Goal: Task Accomplishment & Management: Complete application form

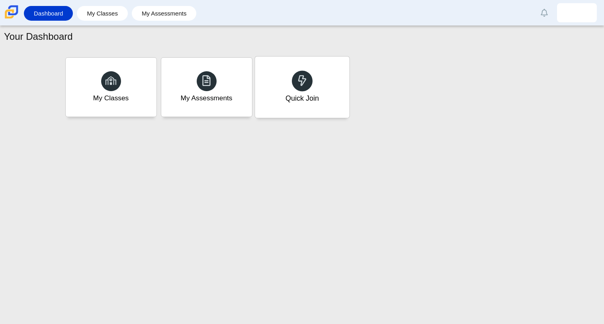
click at [302, 110] on div "Quick Join" at bounding box center [302, 87] width 94 height 61
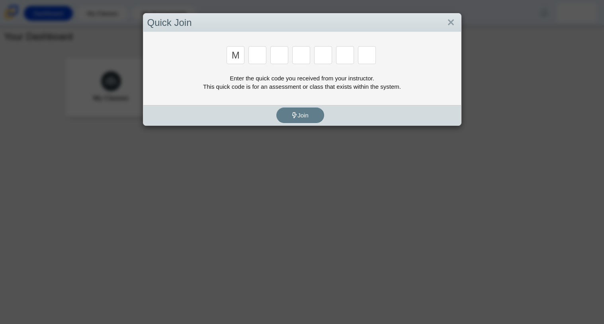
type input "m"
type input "7"
type input "e"
type input "3"
type input "e"
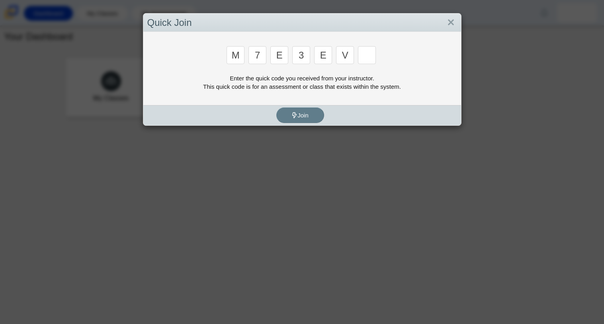
type input "v"
type input "w"
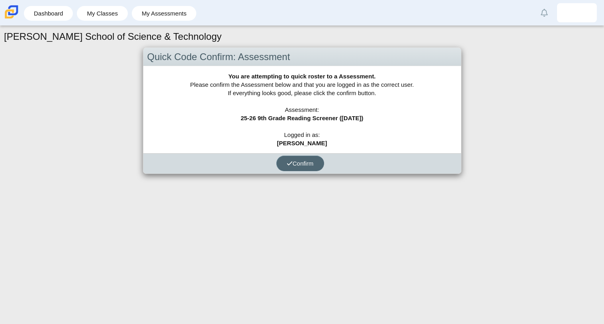
click at [305, 167] on button "Confirm" at bounding box center [300, 164] width 48 height 16
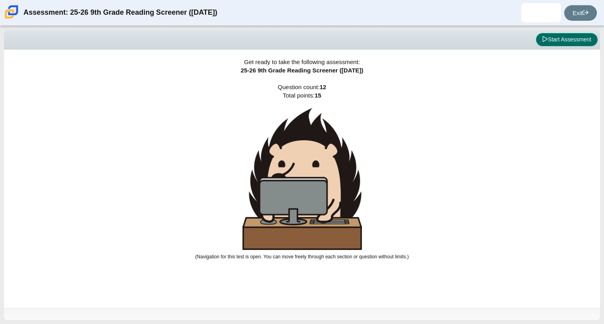
click at [567, 44] on button "Start Assessment" at bounding box center [567, 40] width 62 height 14
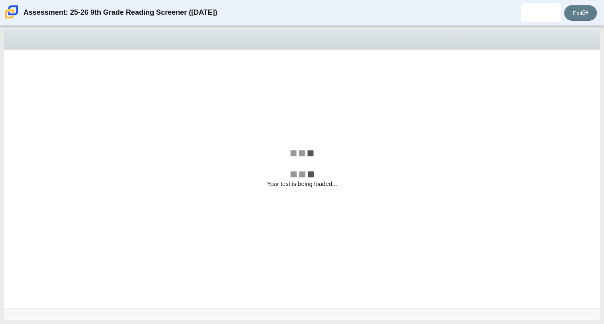
select select "ccc5b315-3c7c-471c-bf90-f22c8299c798"
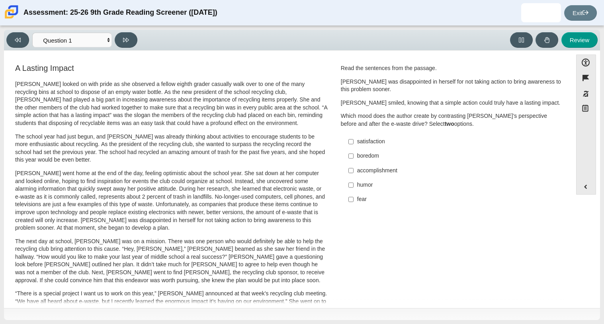
scroll to position [0, 0]
click at [348, 140] on input "satisfaction satisfaction" at bounding box center [350, 141] width 5 height 14
checkbox input "true"
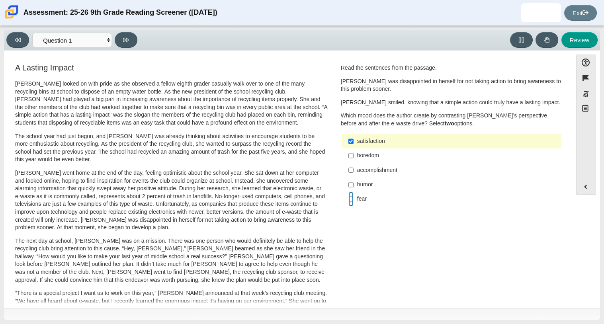
click at [348, 200] on input "fear fear" at bounding box center [350, 199] width 5 height 14
checkbox input "true"
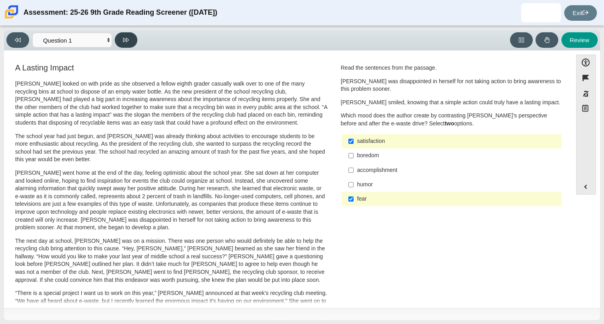
click at [125, 37] on icon at bounding box center [126, 40] width 6 height 6
select select "0ff64528-ffd7-428d-b192-babfaadd44e8"
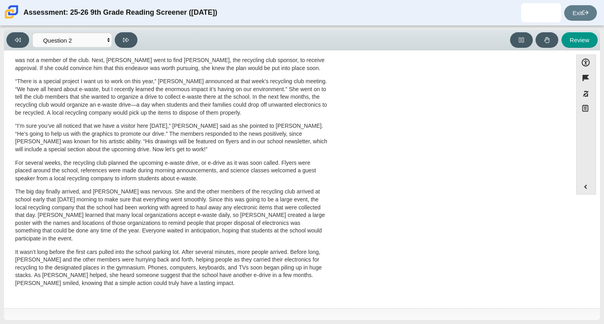
scroll to position [0, 0]
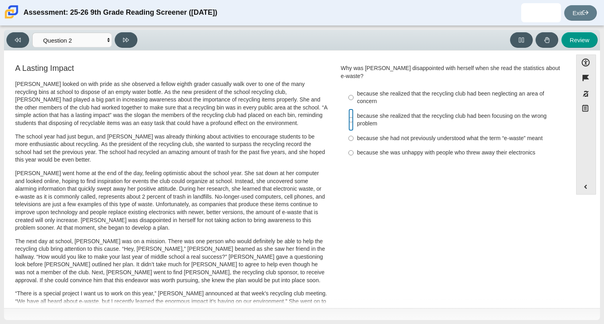
click at [348, 115] on input "because she realized that the recycling club had been focusing on the wrong pro…" at bounding box center [350, 120] width 5 height 22
radio input "true"
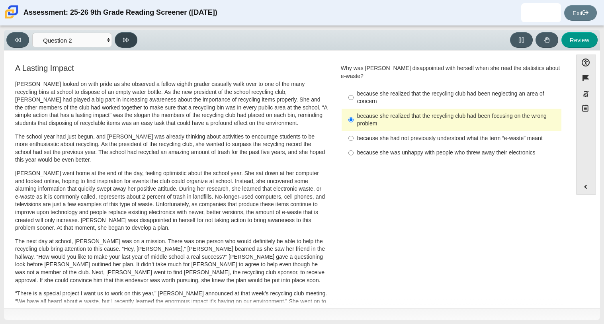
click at [129, 38] on button at bounding box center [126, 40] width 23 height 16
select select "7ce3d843-6974-4858-901c-1ff39630e843"
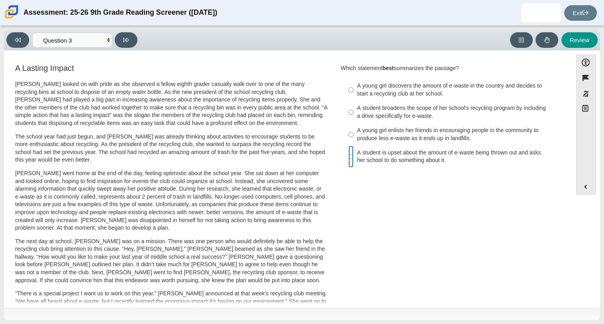
click at [349, 155] on input "A student is upset about the amount of e-waste being thrown out and asks her sc…" at bounding box center [350, 157] width 5 height 22
radio input "true"
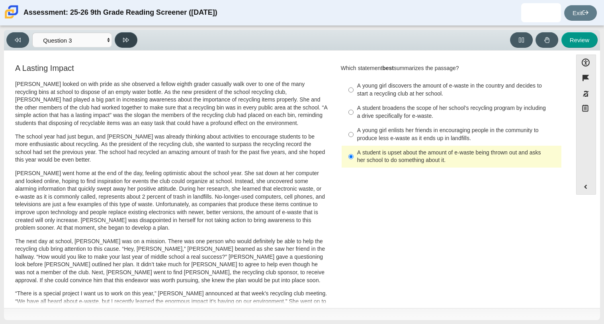
click at [131, 42] on button at bounding box center [126, 40] width 23 height 16
select select "ca9ea0f1-49c5-4bd1-83b0-472c18652b42"
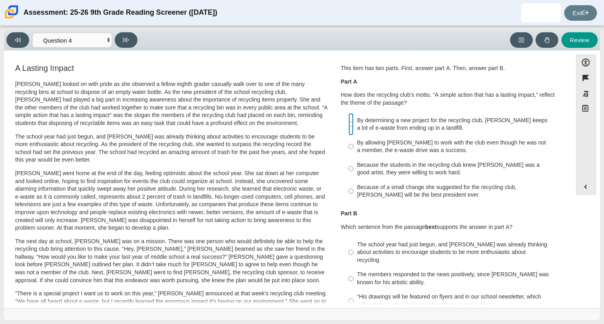
click at [350, 124] on input "By determining a new project for the recycling club, [PERSON_NAME] keeps a lot …" at bounding box center [350, 124] width 5 height 22
radio input "true"
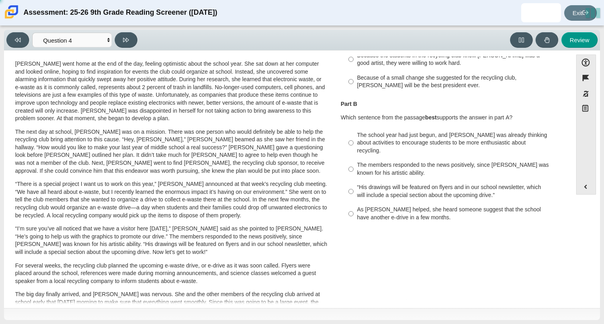
scroll to position [115, 0]
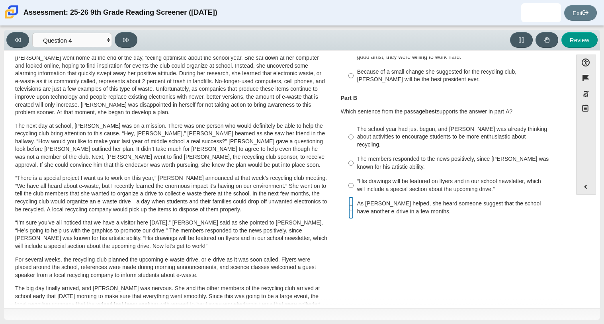
click at [348, 200] on input "As [PERSON_NAME] helped, she heard someone suggest that the school have another…" at bounding box center [350, 208] width 5 height 22
radio input "true"
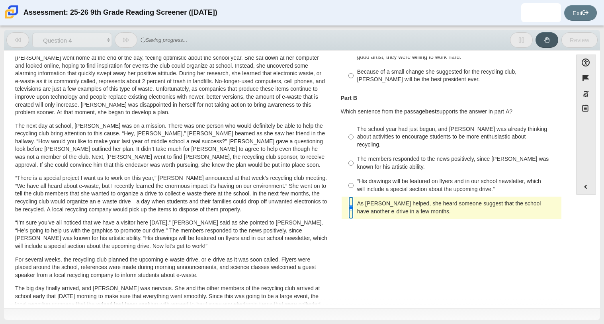
scroll to position [0, 0]
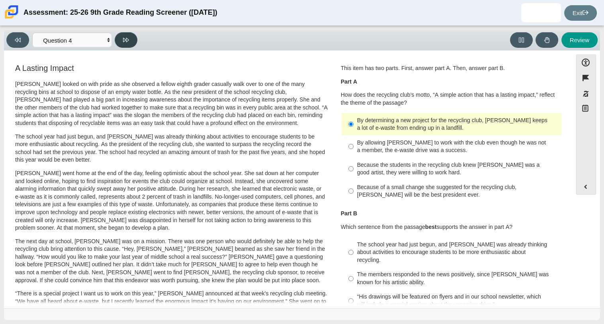
click at [127, 41] on icon at bounding box center [126, 40] width 6 height 6
select select "e41f1a79-e29f-4095-8030-a53364015bed"
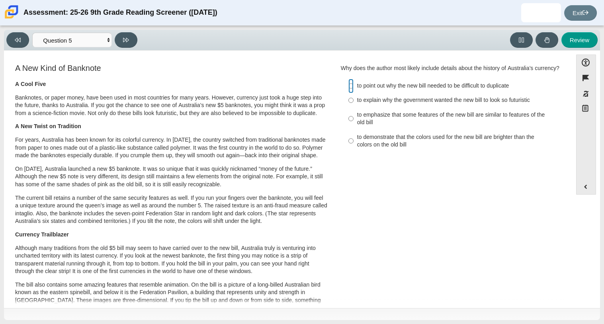
click at [348, 93] on input "to point out why the new bill needed to be difficult to duplicate to point out …" at bounding box center [350, 86] width 5 height 14
radio input "true"
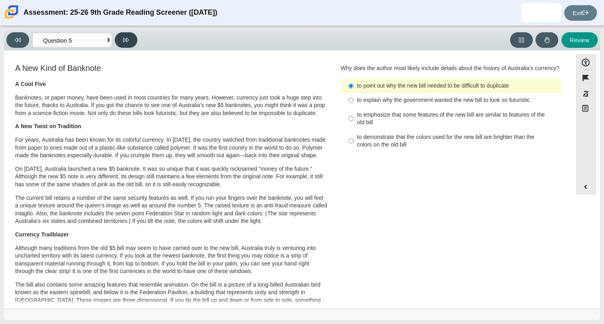
click at [125, 37] on icon at bounding box center [126, 40] width 6 height 6
select select "69146e31-7b3d-4a3e-9ce6-f30c24342ae0"
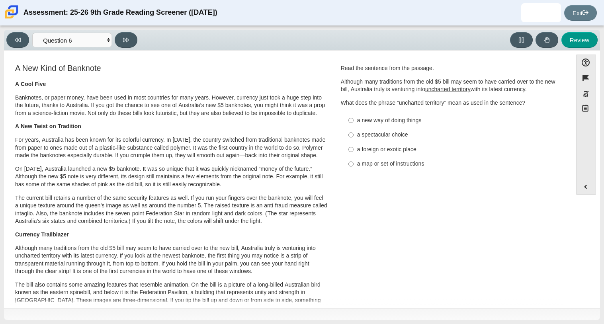
click at [360, 122] on div "a new way of doing things" at bounding box center [457, 121] width 201 height 8
click at [353, 122] on input "a new way of doing things a new way of doing things" at bounding box center [350, 120] width 5 height 14
radio input "true"
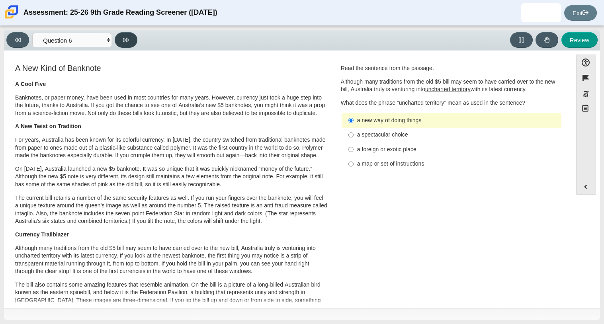
click at [127, 40] on icon at bounding box center [126, 40] width 6 height 6
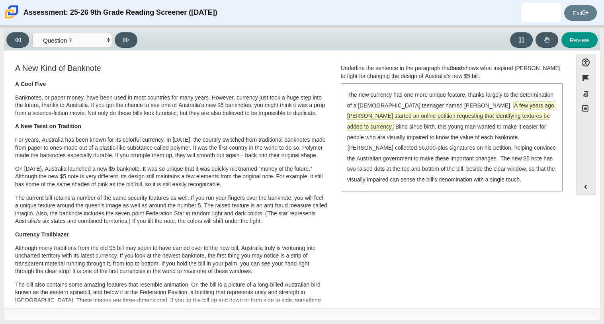
click at [433, 115] on span "A few years ago, [PERSON_NAME] started an online petition requesting that ident…" at bounding box center [451, 116] width 209 height 28
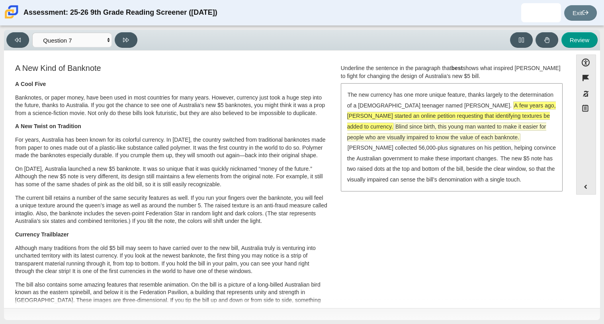
click at [391, 126] on span "Blind since birth, this young man wanted to make it easier for people who are v…" at bounding box center [446, 132] width 199 height 18
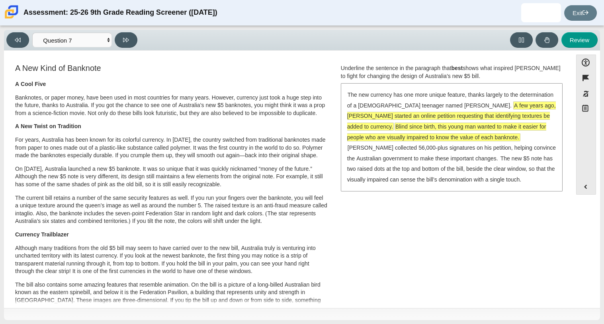
click at [505, 105] on span "A few years ago, [PERSON_NAME] started an online petition requesting that ident…" at bounding box center [451, 116] width 209 height 28
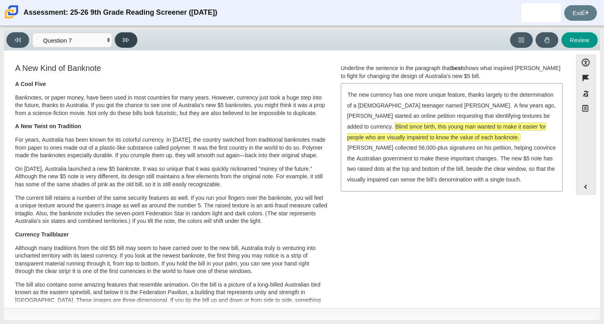
click at [125, 37] on icon at bounding box center [126, 40] width 6 height 6
select select "ea8338c2-a6a3-418e-a305-2b963b54a290"
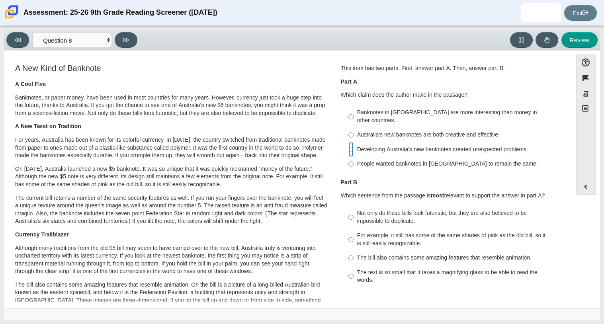
click at [348, 142] on input "Developing Australia’s new banknotes created unexpected problems. Developing Au…" at bounding box center [350, 149] width 5 height 14
radio input "true"
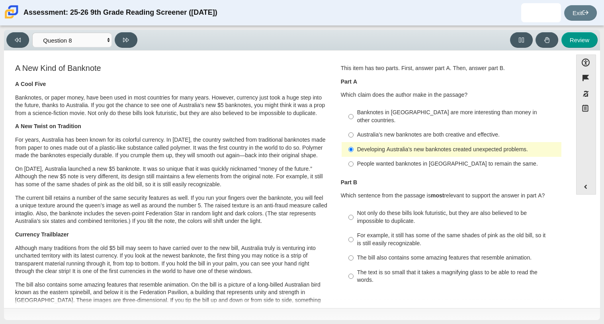
click at [357, 269] on div "The text is so small that it takes a magnifying glass to be able to read the wo…" at bounding box center [457, 277] width 201 height 16
click at [353, 266] on input "The text is so small that it takes a magnifying glass to be able to read the wo…" at bounding box center [350, 276] width 5 height 22
radio input "true"
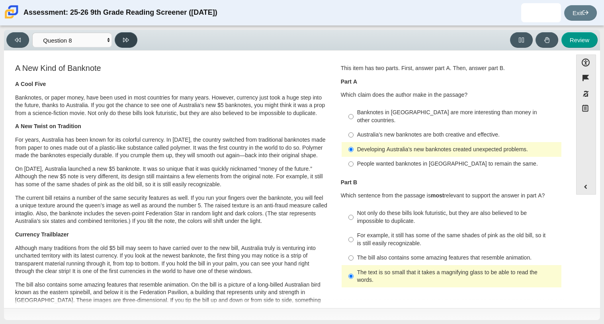
click at [125, 43] on icon at bounding box center [126, 40] width 6 height 6
select select "89f058d6-b15c-4ef5-a4b3-fdaffb8868b6"
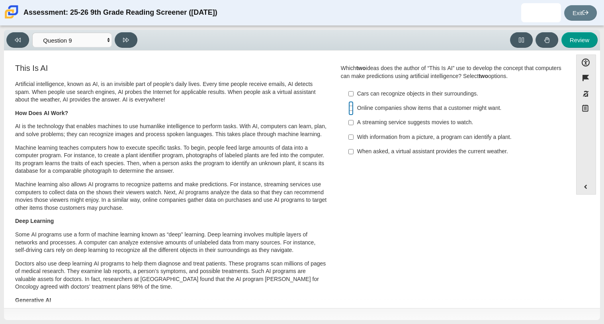
click at [348, 109] on input "Online companies show items that a customer might want. Online companies show i…" at bounding box center [350, 108] width 5 height 14
checkbox input "true"
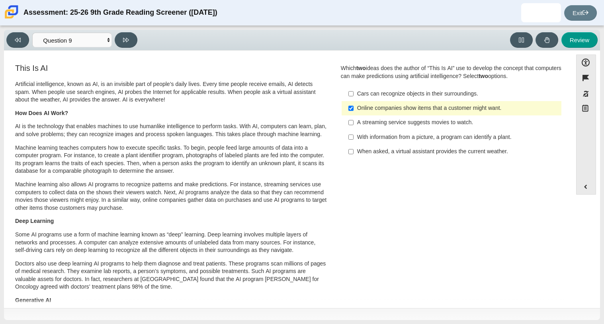
click at [357, 125] on div "A streaming service suggests movies to watch." at bounding box center [457, 123] width 201 height 8
click at [353, 125] on input "A streaming service suggests movies to watch. A streaming service suggests movi…" at bounding box center [350, 122] width 5 height 14
checkbox input "true"
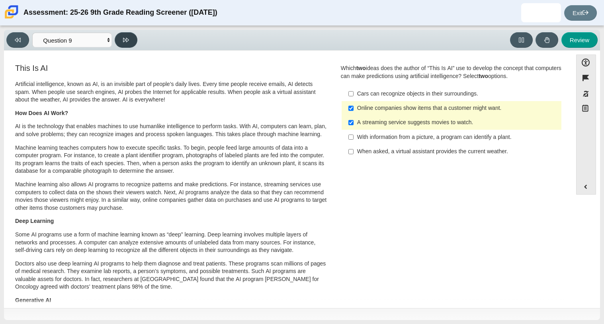
click at [128, 41] on icon at bounding box center [126, 40] width 6 height 6
select select "cdf3c14e-a918-44d1-9b63-3db0fa81641e"
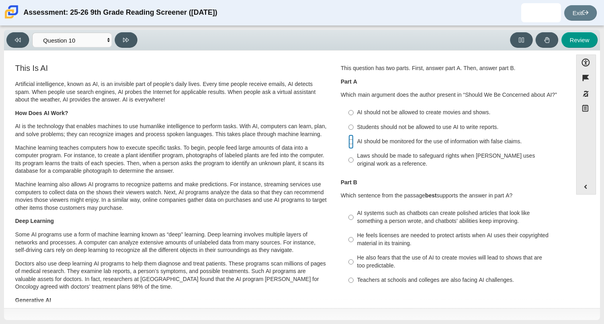
click at [348, 144] on input "AI should be monitored for the use of information with false claims. AI should …" at bounding box center [350, 142] width 5 height 14
radio input "true"
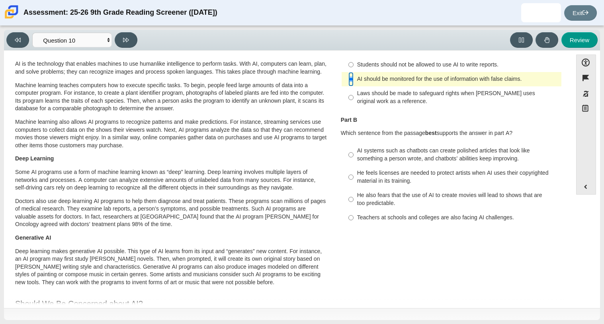
scroll to position [62, 0]
click at [357, 92] on div "Laws should be made to safeguard rights when [PERSON_NAME] uses original work a…" at bounding box center [457, 98] width 201 height 16
click at [353, 92] on input "Laws should be made to safeguard rights when [PERSON_NAME] uses original work a…" at bounding box center [350, 98] width 5 height 22
radio input "true"
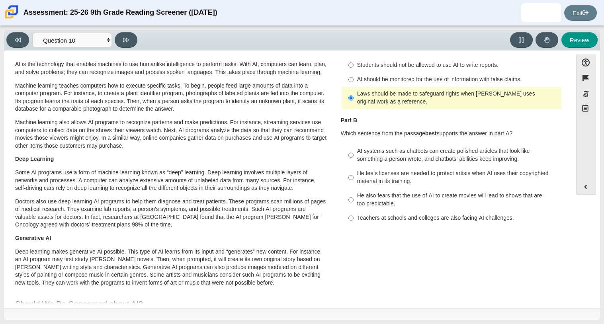
click at [366, 155] on div "AI systems such as chatbots can create polished articles that look like somethi…" at bounding box center [457, 155] width 201 height 16
click at [353, 155] on input "AI systems such as chatbots can create polished articles that look like somethi…" at bounding box center [350, 155] width 5 height 22
radio input "true"
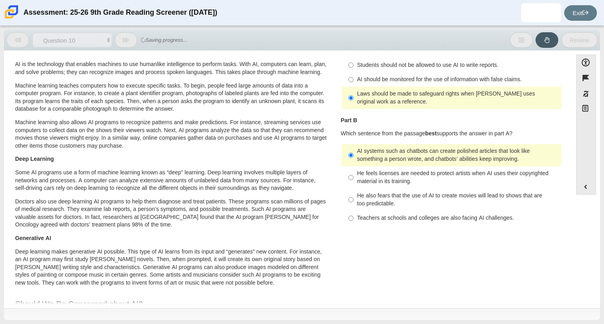
click at [366, 155] on div "AI systems such as chatbots can create polished articles that look like somethi…" at bounding box center [457, 155] width 201 height 16
click at [353, 155] on input "AI systems such as chatbots can create polished articles that look like somethi…" at bounding box center [350, 155] width 5 height 22
click at [369, 176] on div "He feels licenses are needed to protect artists when AI uses their copyrighted …" at bounding box center [457, 178] width 201 height 16
click at [353, 176] on input "He feels licenses are needed to protect artists when AI uses their copyrighted …" at bounding box center [350, 177] width 5 height 22
radio input "true"
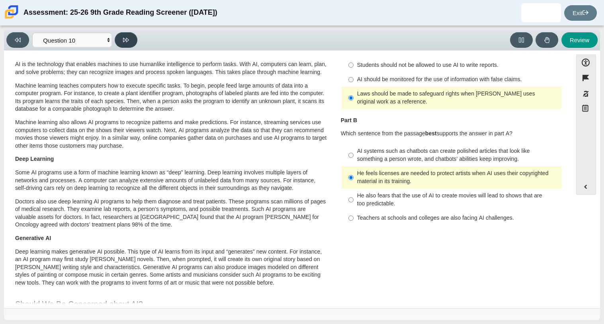
click at [119, 37] on button at bounding box center [126, 40] width 23 height 16
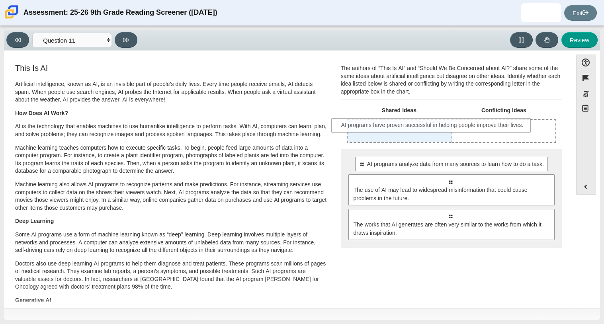
drag, startPoint x: 419, startPoint y: 165, endPoint x: 402, endPoint y: 126, distance: 42.9
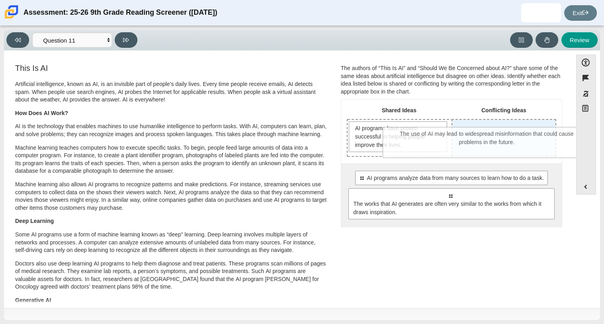
drag, startPoint x: 443, startPoint y: 198, endPoint x: 480, endPoint y: 137, distance: 71.0
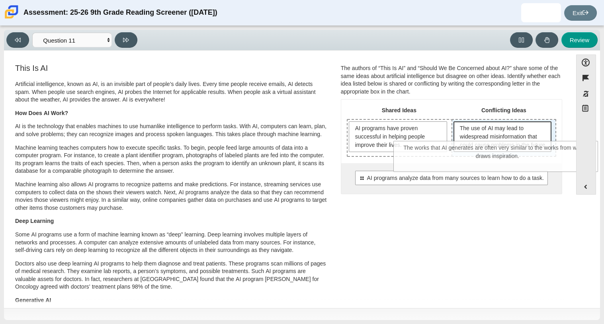
drag, startPoint x: 469, startPoint y: 206, endPoint x: 516, endPoint y: 150, distance: 73.1
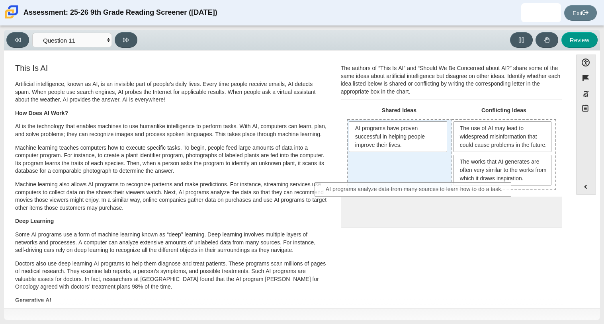
drag, startPoint x: 468, startPoint y: 219, endPoint x: 431, endPoint y: 188, distance: 48.0
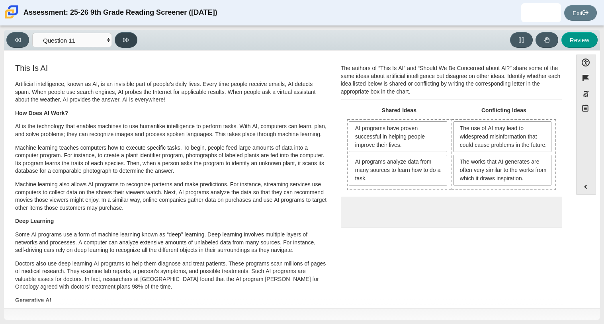
click at [122, 40] on button at bounding box center [126, 40] width 23 height 16
select select "c3effed4-44ce-4a19-bd96-1787f34e9b4c"
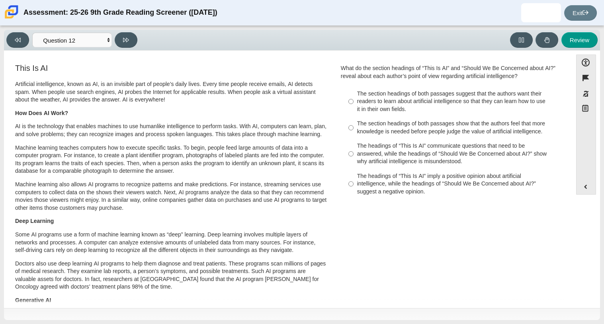
click at [387, 201] on div "Question What do the section headings of “This Is AI” and “Should We Be Concern…" at bounding box center [451, 133] width 233 height 142
click at [383, 191] on div "The headings of “This Is AI” imply a positive opinion about artificial intellig…" at bounding box center [457, 183] width 201 height 23
click at [353, 191] on input "The headings of “This Is AI” imply a positive opinion about artificial intellig…" at bounding box center [350, 184] width 5 height 30
radio input "true"
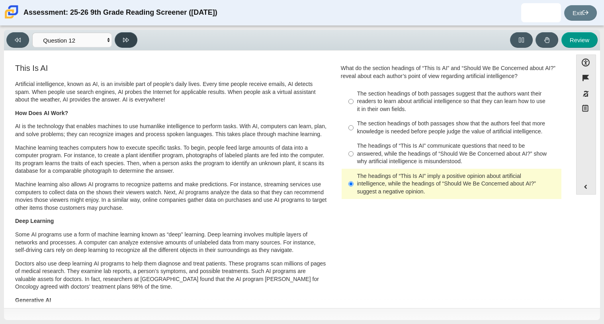
click at [121, 44] on button at bounding box center [126, 40] width 23 height 16
select select "review"
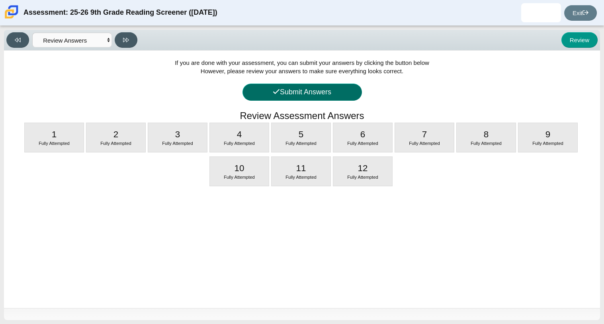
click at [322, 93] on button "Submit Answers" at bounding box center [301, 92] width 119 height 17
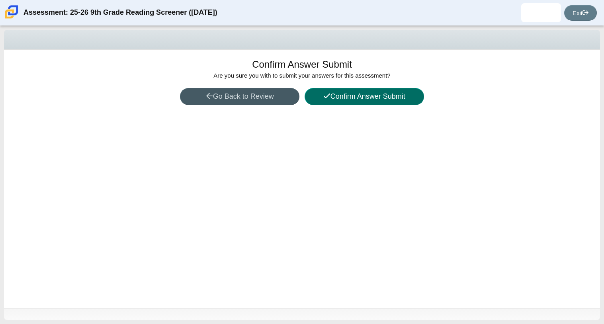
click at [345, 96] on button "Confirm Answer Submit" at bounding box center [363, 96] width 119 height 17
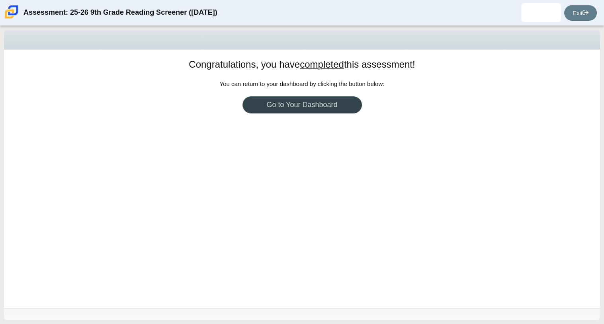
click at [341, 107] on link "Go to Your Dashboard" at bounding box center [301, 104] width 119 height 17
